Goal: Task Accomplishment & Management: Manage account settings

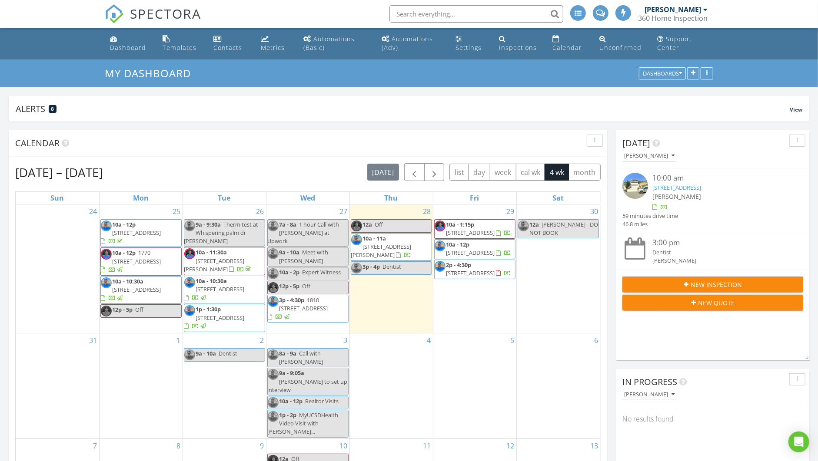
scroll to position [916, 834]
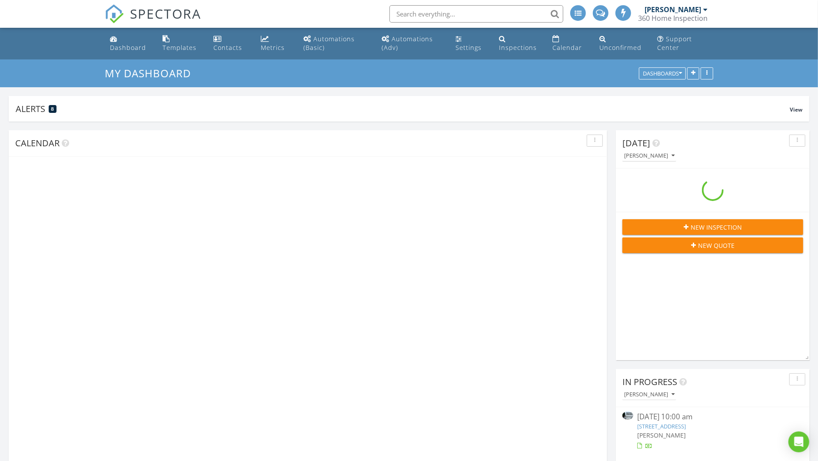
scroll to position [165, 261]
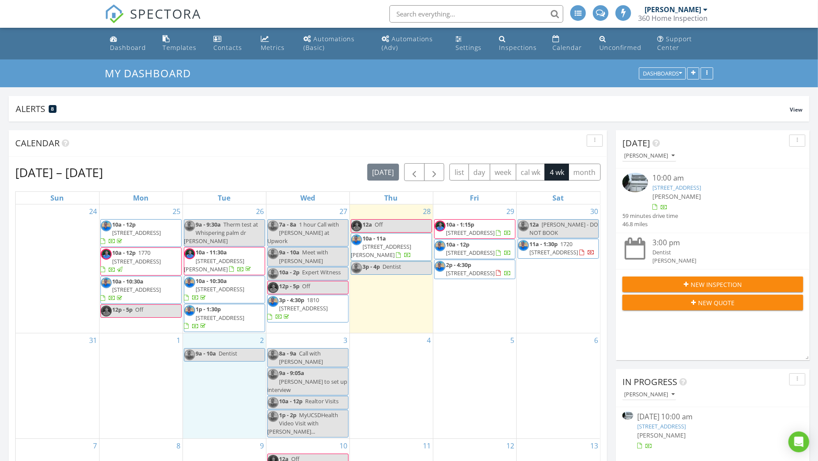
click at [219, 380] on div "2 9a - 10a Dentist" at bounding box center [224, 386] width 83 height 105
click at [229, 359] on link "Event" at bounding box center [224, 357] width 45 height 14
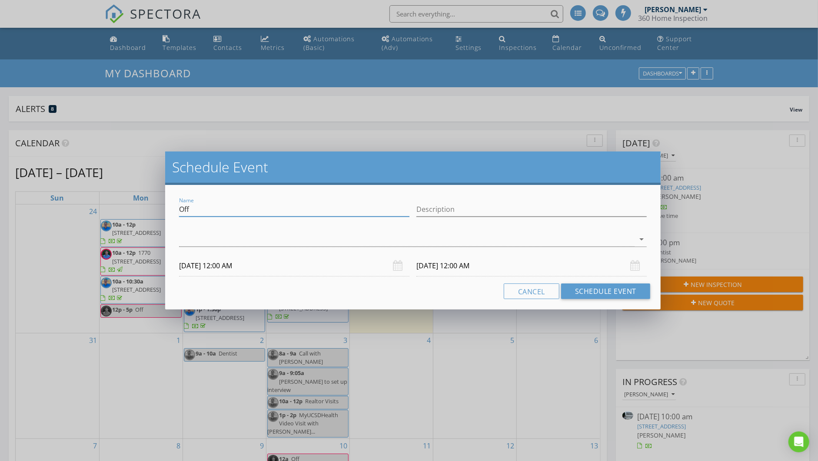
drag, startPoint x: 274, startPoint y: 202, endPoint x: 231, endPoint y: 210, distance: 43.4
click at [231, 210] on input "Off" at bounding box center [294, 209] width 230 height 14
type input "Mark Pollard - Travel time to next appointment"
type input "Travel time to next appointment"
click at [234, 244] on div at bounding box center [406, 239] width 455 height 14
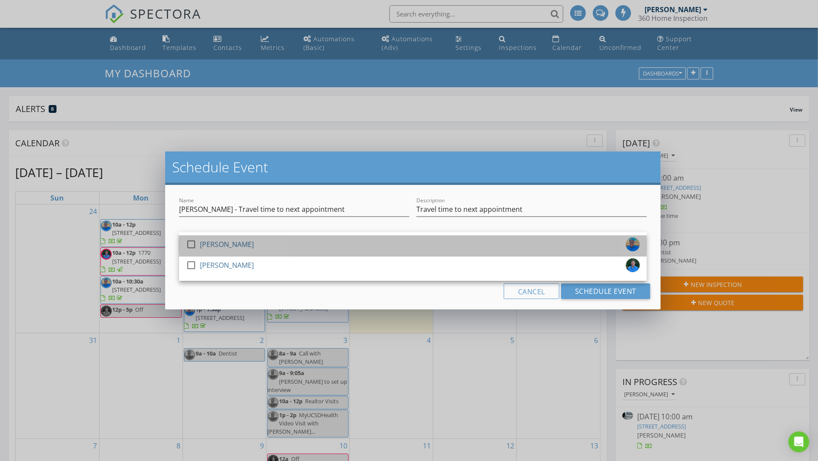
click at [238, 242] on div "[PERSON_NAME]" at bounding box center [227, 245] width 54 height 14
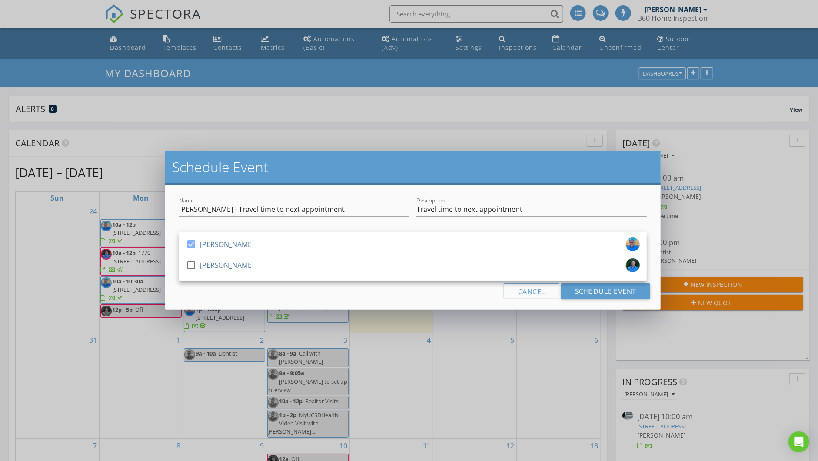
click at [300, 307] on div "Name Mark Pollard - Travel time to next appointment Description Travel time to …" at bounding box center [412, 247] width 495 height 125
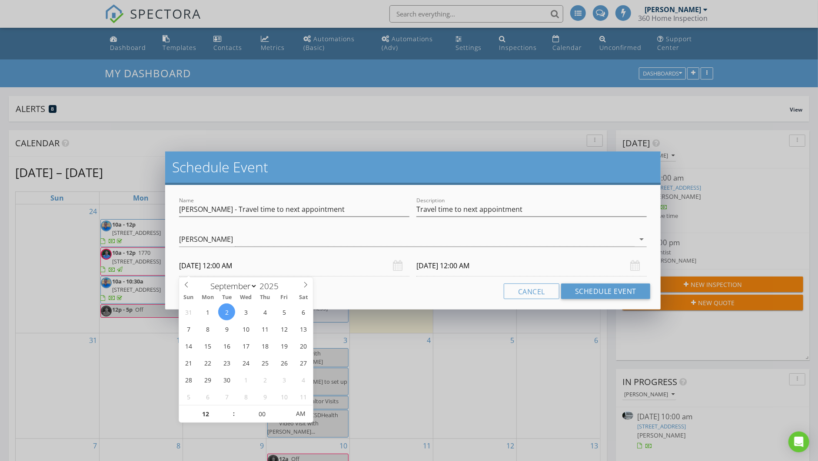
click at [228, 262] on input "09/02/2025 12:00 AM" at bounding box center [294, 265] width 230 height 21
type input "01"
type input "09/02/2025 1:00 AM"
click at [227, 407] on span at bounding box center [229, 410] width 6 height 9
type input "09/03/2025 1:00 AM"
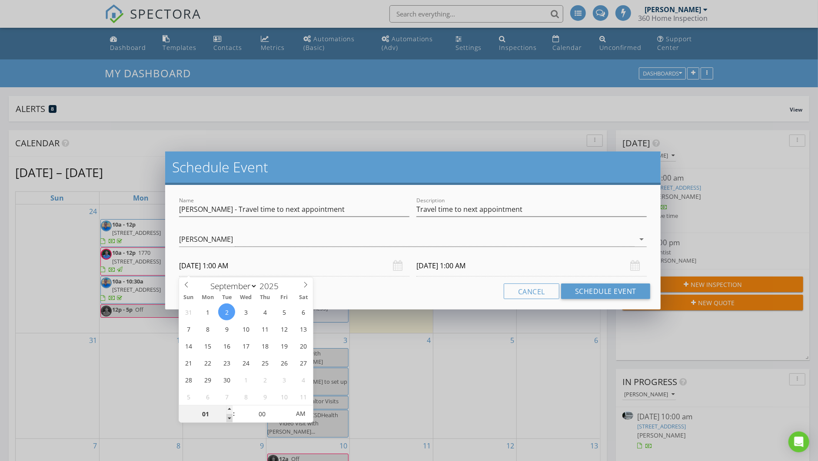
type input "12"
type input "09/02/2025 12:00 AM"
click at [229, 417] on span at bounding box center [229, 419] width 6 height 9
type input "11"
type input "09/02/2025 11:00 PM"
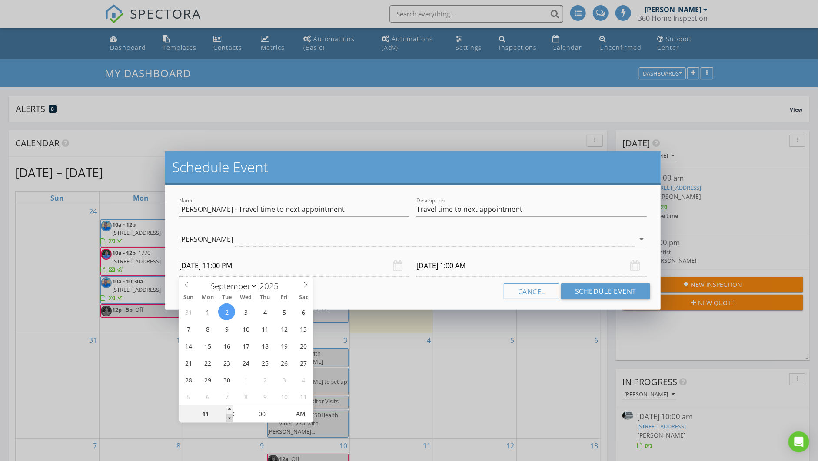
click at [229, 417] on span at bounding box center [229, 419] width 6 height 9
type input "09/03/2025 11:00 PM"
type input "09/02/2025 11:00 AM"
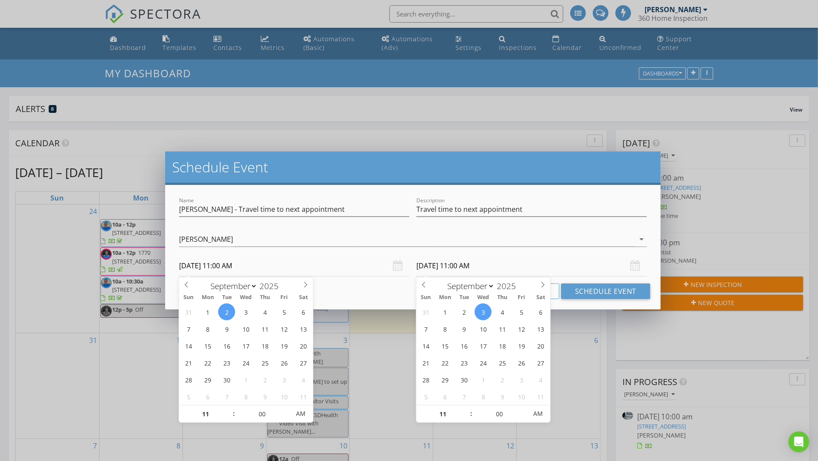
click at [438, 264] on input "09/03/2025 11:00 AM" at bounding box center [531, 265] width 230 height 21
type input "09/02/2025 11:00 AM"
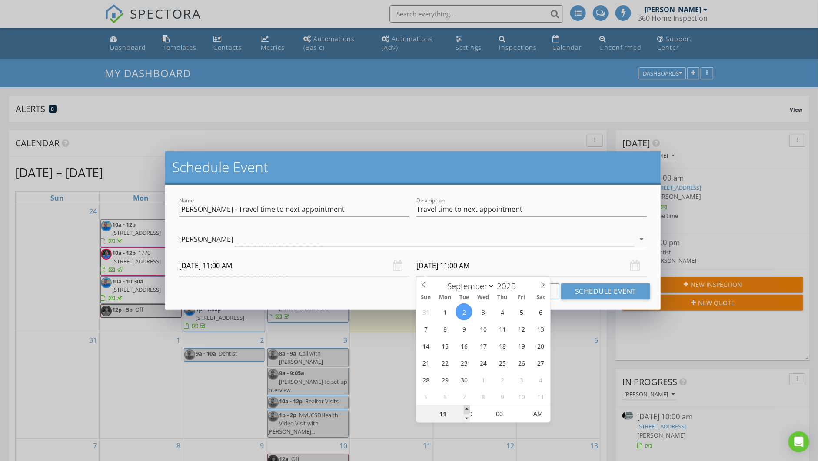
type input "12"
type input "09/02/2025 12:00 PM"
click at [467, 407] on span at bounding box center [467, 410] width 6 height 9
type input "01"
type input "09/02/2025 1:00 PM"
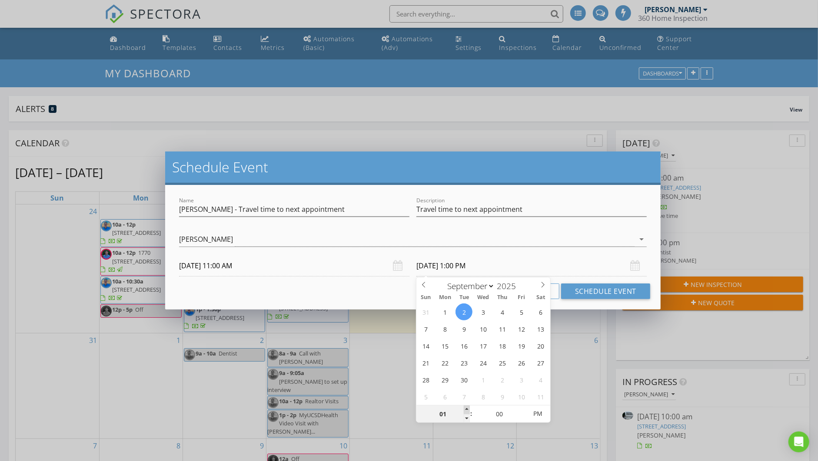
click at [467, 407] on span at bounding box center [467, 410] width 6 height 9
type input "02"
type input "09/02/2025 2:00 PM"
click at [467, 407] on span at bounding box center [467, 410] width 6 height 9
type input "01"
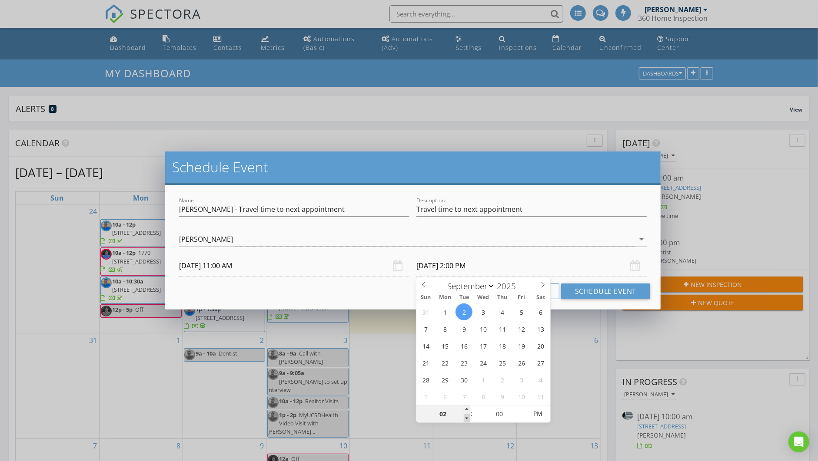
type input "09/02/2025 1:00 PM"
click at [467, 419] on span at bounding box center [467, 419] width 6 height 9
click at [584, 291] on button "Schedule Event" at bounding box center [605, 292] width 89 height 16
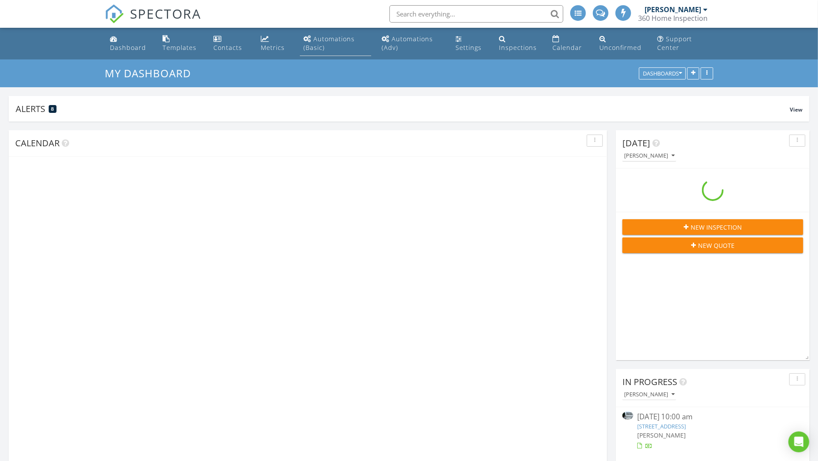
scroll to position [165, 261]
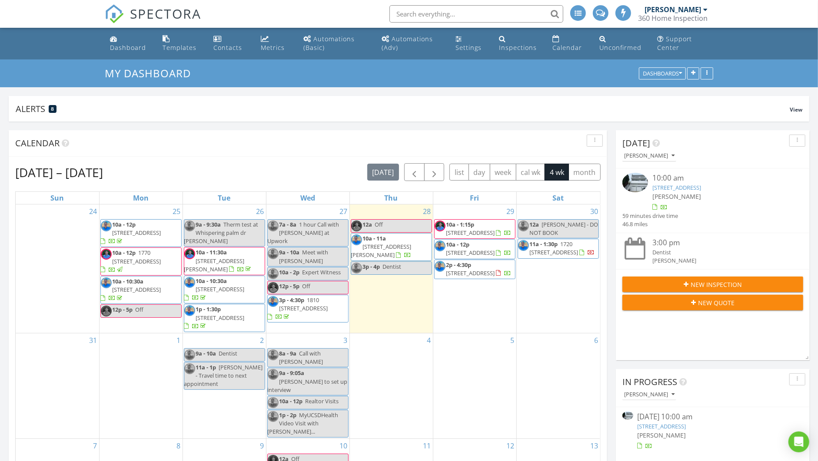
click at [563, 252] on span "1720 Avenida Del Mundo 604, Coronado 92118" at bounding box center [554, 248] width 49 height 16
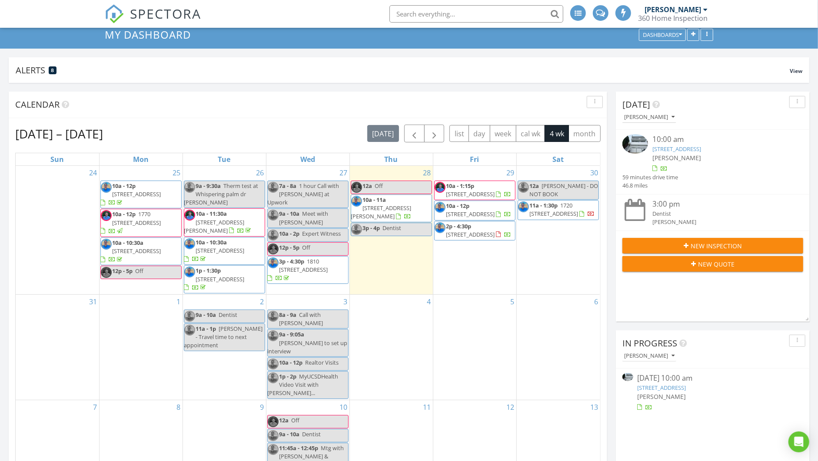
scroll to position [0, 0]
